Goal: Information Seeking & Learning: Learn about a topic

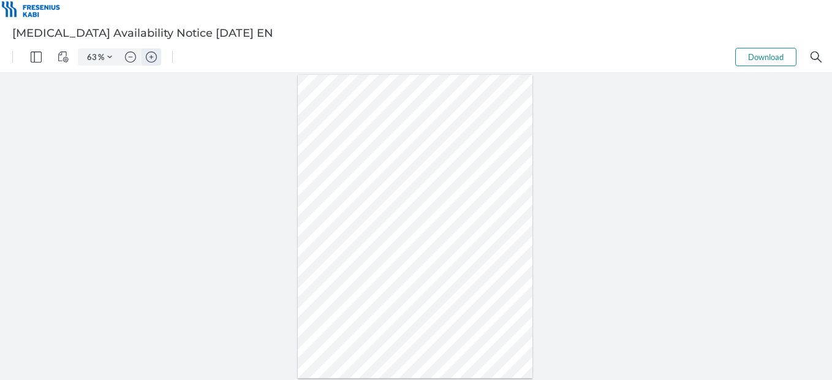
click at [142, 54] on button "Zoom in" at bounding box center [151, 56] width 20 height 17
click at [148, 55] on img "Zoom in" at bounding box center [151, 56] width 11 height 11
type input "111"
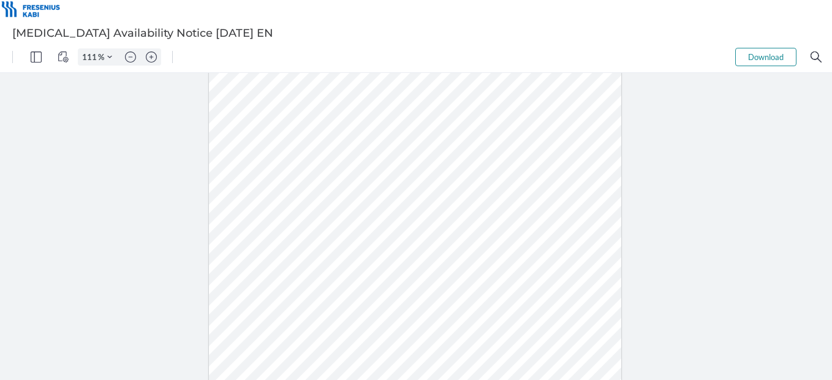
scroll to position [232, 0]
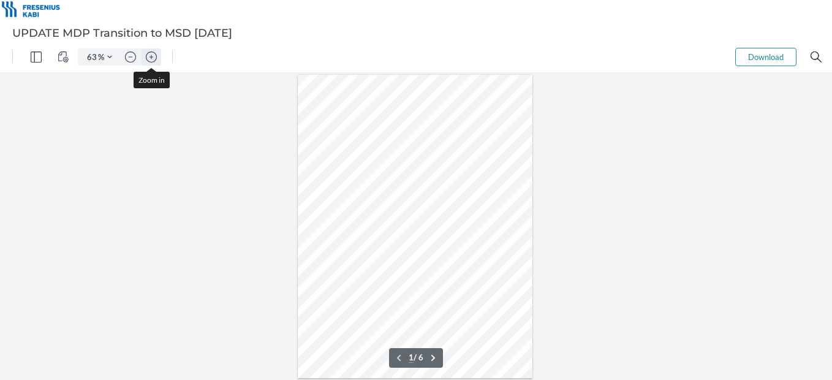
click at [152, 56] on img "Zoom in" at bounding box center [151, 56] width 11 height 11
click at [151, 56] on img "Zoom in" at bounding box center [151, 56] width 11 height 11
type input "111"
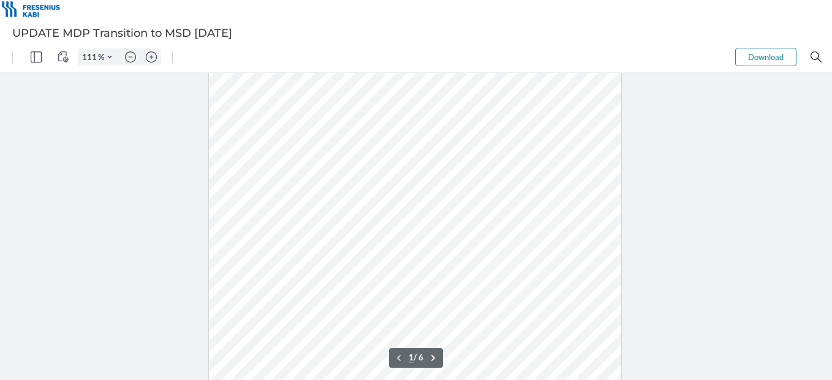
scroll to position [122, 0]
click at [348, 209] on div at bounding box center [415, 220] width 413 height 534
click at [781, 221] on div at bounding box center [416, 226] width 832 height 307
